Goal: Find specific page/section: Find specific page/section

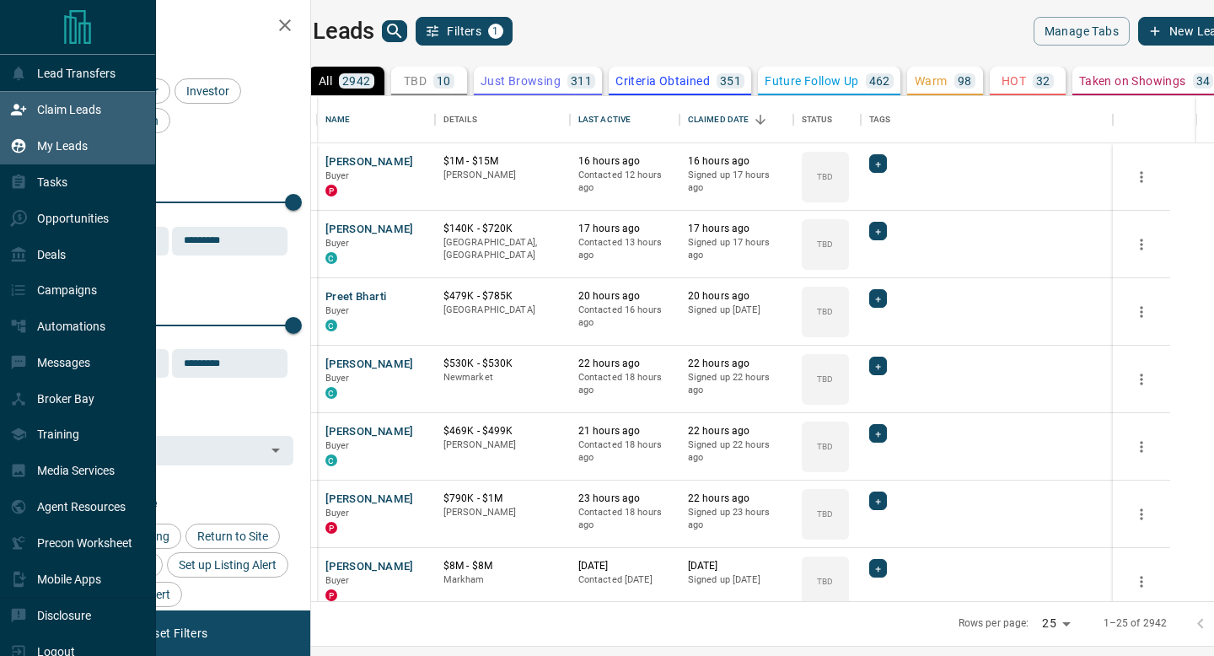
scroll to position [505, 895]
click at [0, 128] on div "Claim Leads" at bounding box center [78, 110] width 156 height 36
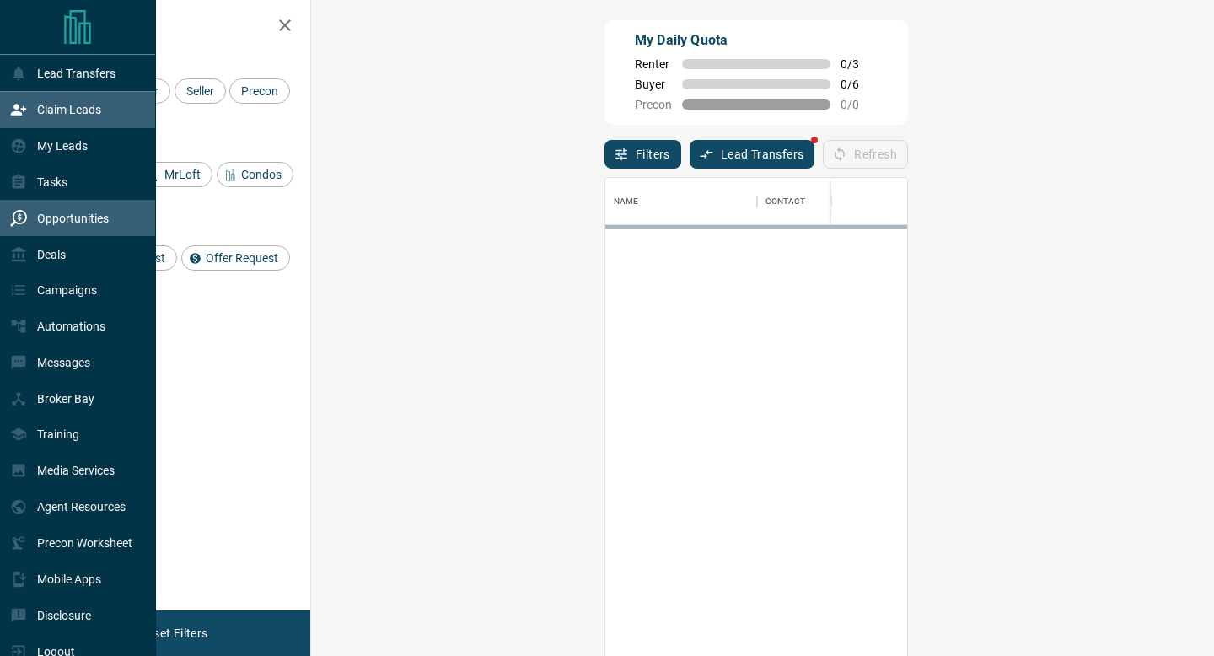
scroll to position [497, 867]
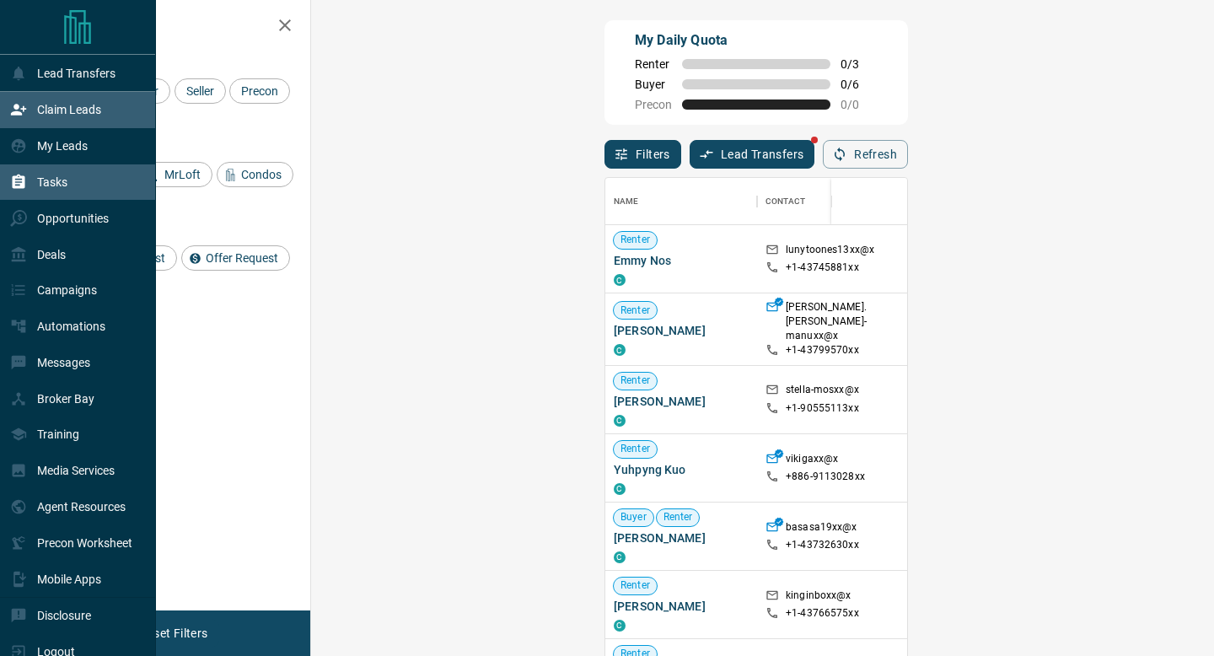
click at [61, 195] on div "Tasks" at bounding box center [38, 183] width 57 height 28
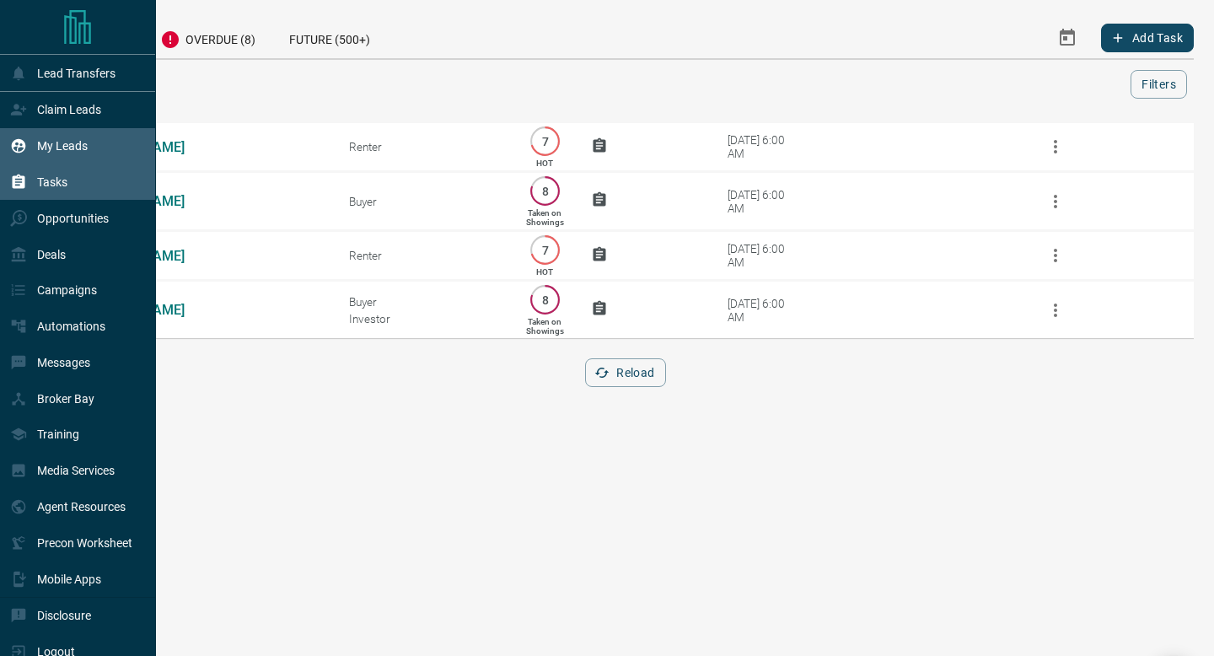
click at [3, 154] on div "My Leads" at bounding box center [78, 146] width 156 height 36
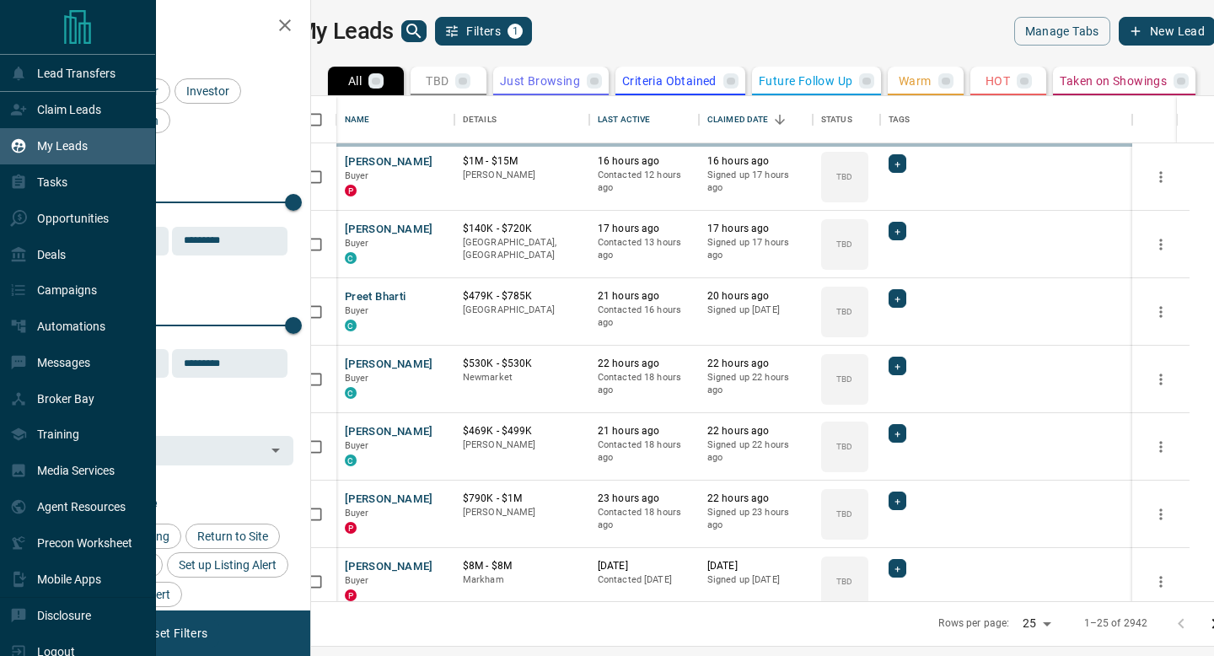
scroll to position [505, 895]
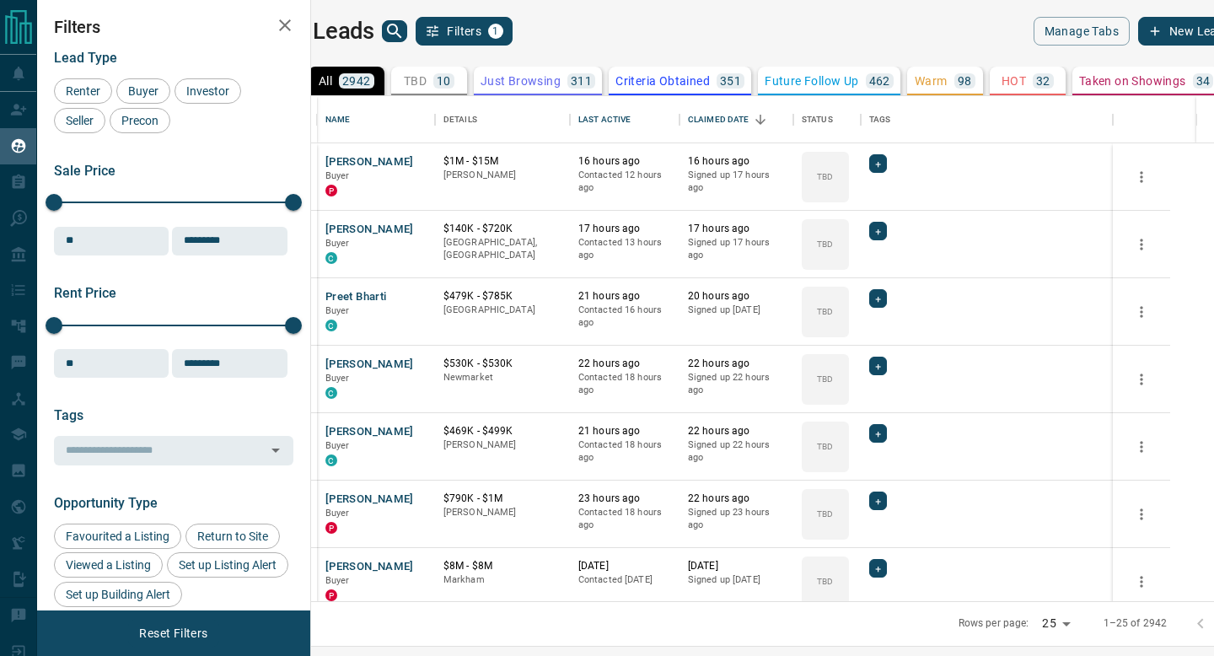
click at [439, 42] on div "My Leads Filters 1" at bounding box center [516, 31] width 479 height 29
click at [405, 36] on icon "search button" at bounding box center [394, 31] width 20 height 20
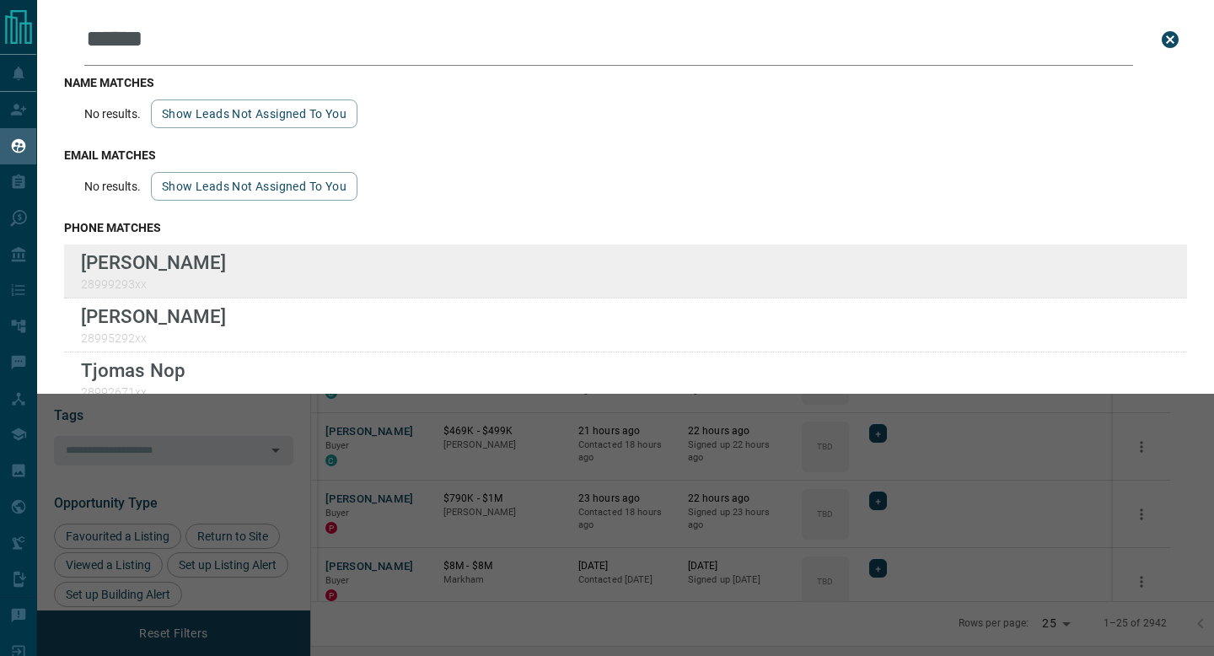
type input "******"
click at [0, 0] on div "Lead Transfers Claim Leads My Leads Tasks Opportunities Deals Campaigns Automat…" at bounding box center [607, 317] width 1214 height 635
